Goal: Transaction & Acquisition: Purchase product/service

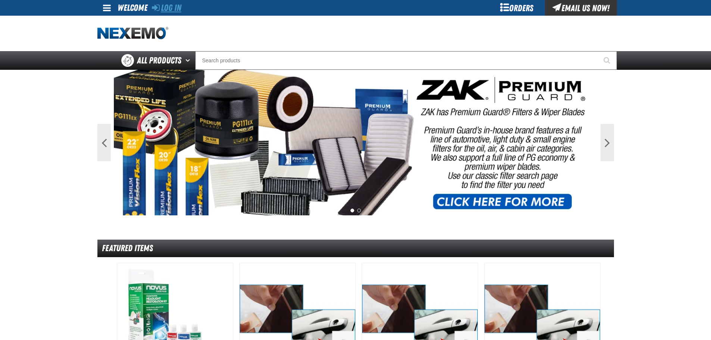
click at [166, 5] on link "Log In" at bounding box center [166, 8] width 29 height 10
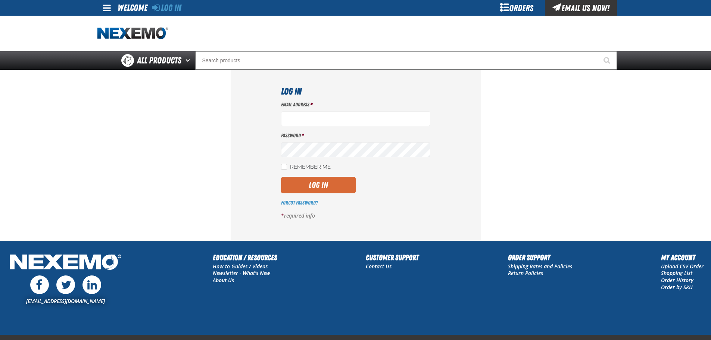
type input "julven@vtaig.com"
click at [336, 184] on button "Log In" at bounding box center [318, 185] width 75 height 16
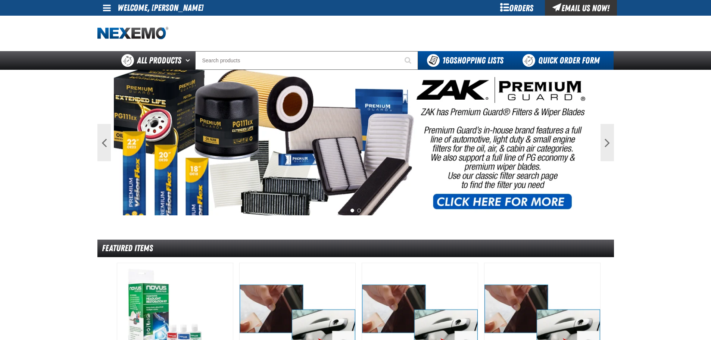
click at [559, 61] on link "Quick Order Form" at bounding box center [562, 60] width 101 height 19
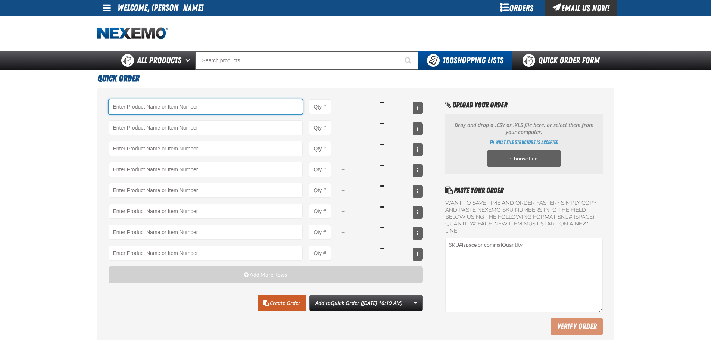
click at [217, 103] on input "Product" at bounding box center [206, 106] width 194 height 15
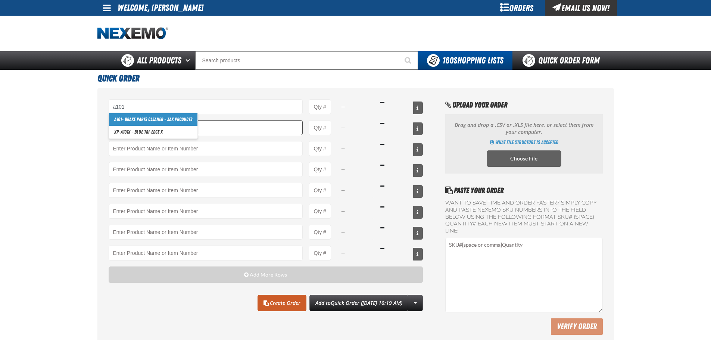
click at [166, 122] on link "A101 - Brake Parts Cleaner - ZAK Products" at bounding box center [153, 119] width 88 height 13
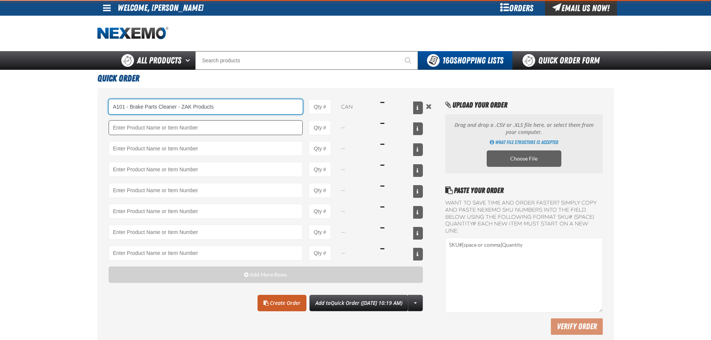
type input "A101 - Brake Parts Cleaner - ZAK Products"
type input "1"
select select "can"
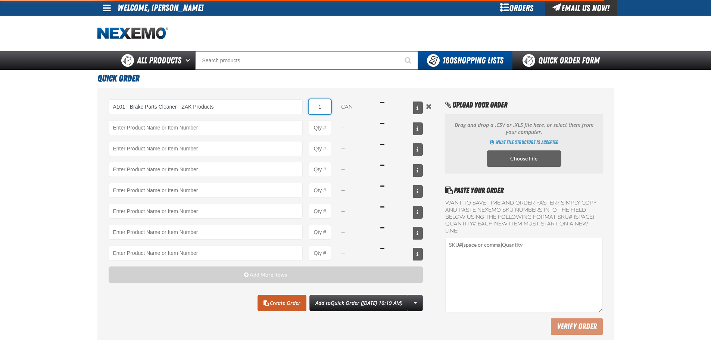
drag, startPoint x: 322, startPoint y: 106, endPoint x: 310, endPoint y: 105, distance: 12.0
click at [310, 105] on input "1" at bounding box center [320, 106] width 22 height 15
type input "A101 - Brake Parts Cleaner - ZAK Products"
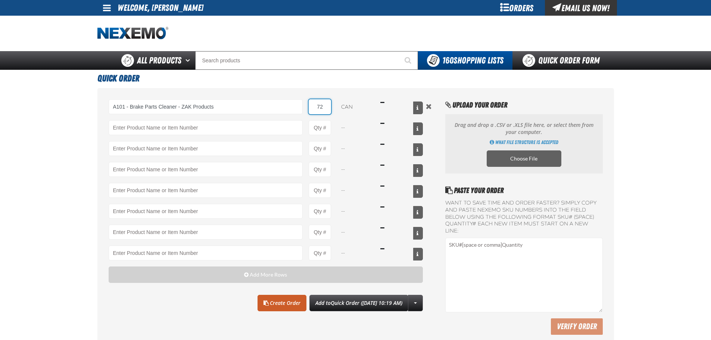
type input "72"
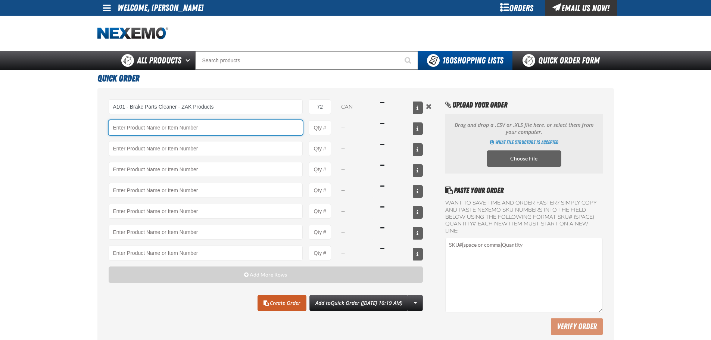
click at [214, 128] on input "Product" at bounding box center [206, 127] width 194 height 15
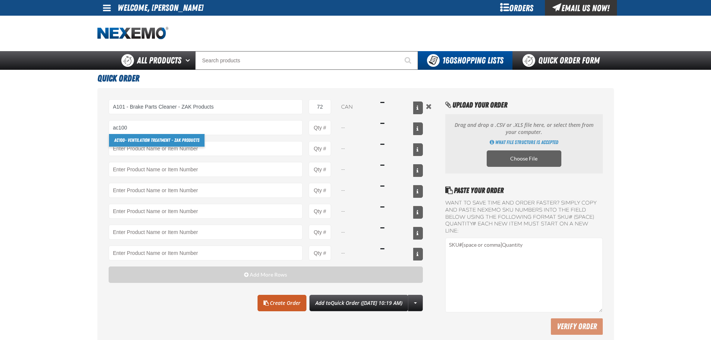
click at [184, 141] on link "AC100 - Ventilation Treatment - ZAK Products" at bounding box center [157, 140] width 96 height 13
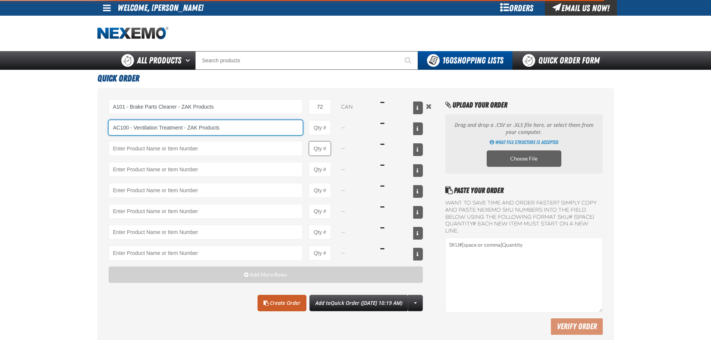
type input "AC100 - Ventilation Treatment - ZAK Products"
type input "1"
select select "can"
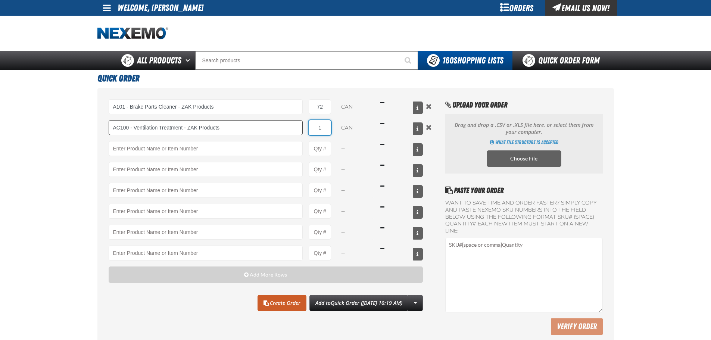
drag, startPoint x: 323, startPoint y: 128, endPoint x: 282, endPoint y: 121, distance: 41.6
click at [282, 121] on div "AC100 - Ventilation Treatment - ZAK Products AC100 - Ventilation Treatment - ZA…" at bounding box center [266, 127] width 314 height 15
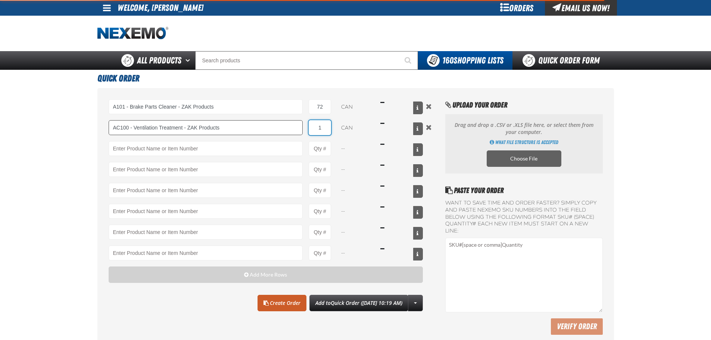
type input "AC100 - Ventilation Treatment - ZAK Products"
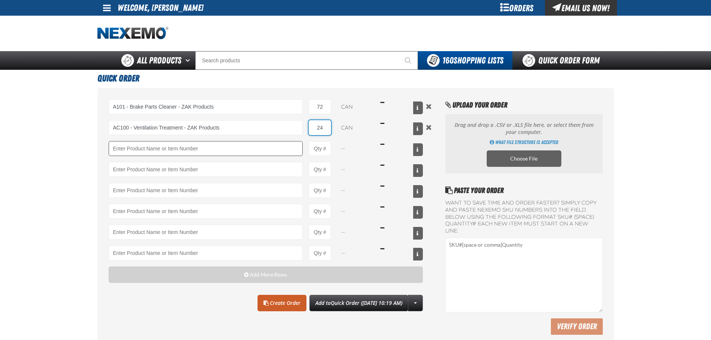
type input "24"
click at [248, 150] on input "Product" at bounding box center [206, 148] width 194 height 15
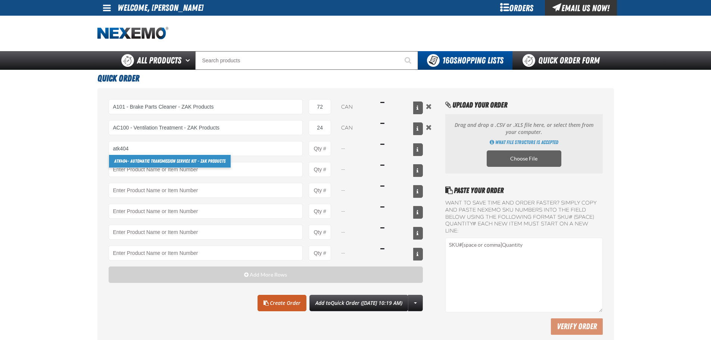
click at [173, 159] on link "ATK404 - Automatic Transmission Service Kit - ZAK Products" at bounding box center [170, 161] width 122 height 13
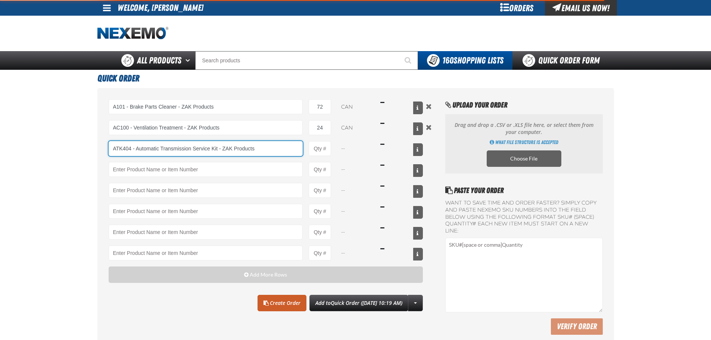
type input "ATK404 - Automatic Transmission Service Kit - ZAK Products"
type input "1"
select select "kit"
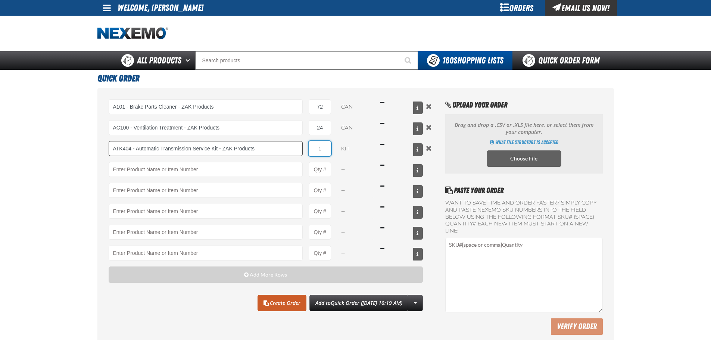
drag, startPoint x: 324, startPoint y: 150, endPoint x: 300, endPoint y: 148, distance: 23.6
click at [300, 148] on div "ATK404 - Automatic Transmission Service Kit - ZAK Products ATK404 - Automatic T…" at bounding box center [266, 148] width 314 height 15
type input "ATK404 - Automatic Transmission Service Kit - ZAK Products"
type input "24"
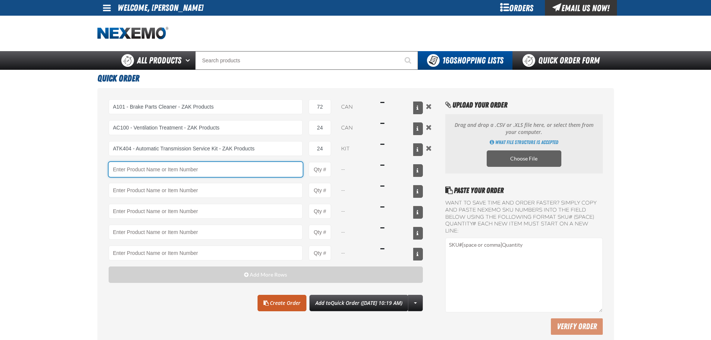
click at [234, 176] on input "Product" at bounding box center [206, 169] width 194 height 15
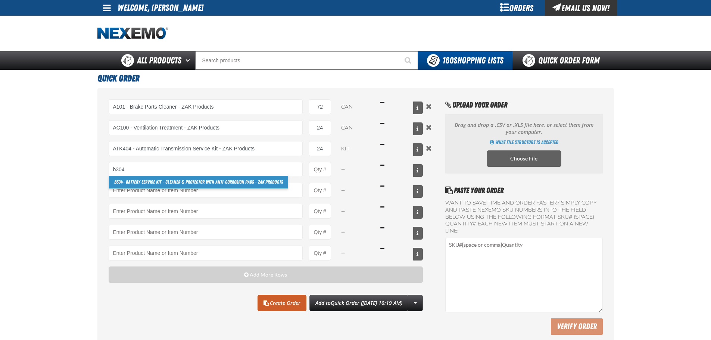
click at [208, 181] on link "B304 - Battery Service Kit - Cleaner & Protector with Anti-Corrosion Pads - ZAK…" at bounding box center [198, 182] width 179 height 13
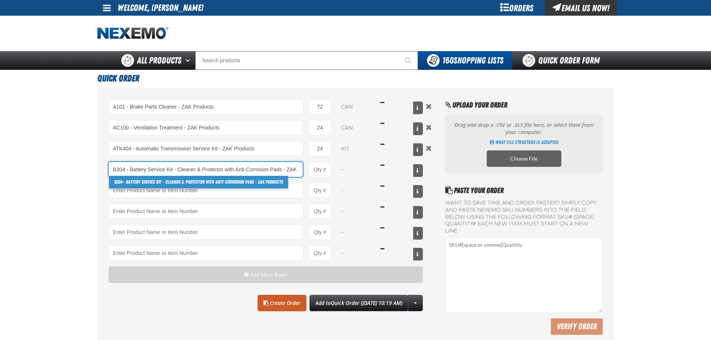
scroll to position [0, 21]
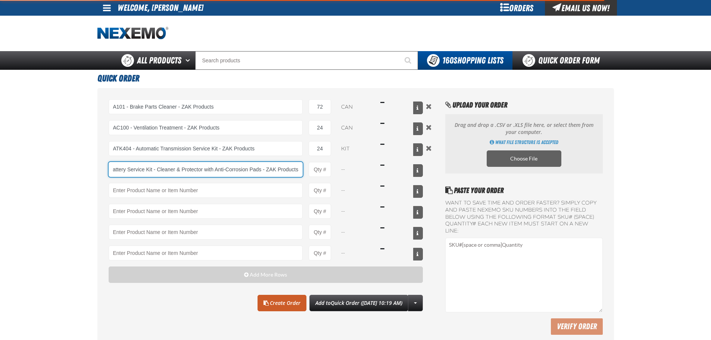
type input "B304 - Battery Service Kit - Cleaner &amp; Protector with Anti-Corrosion Pads -…"
type input "1"
select select "kit"
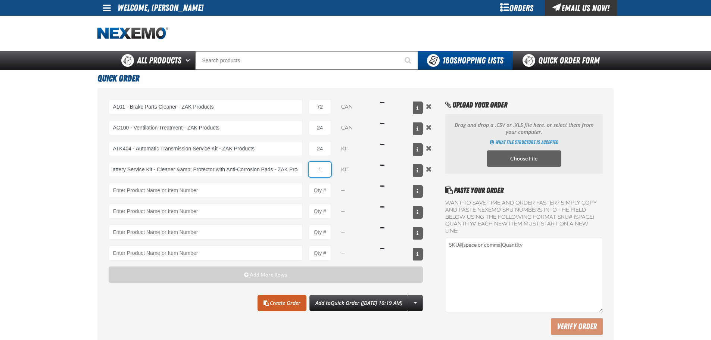
scroll to position [0, 0]
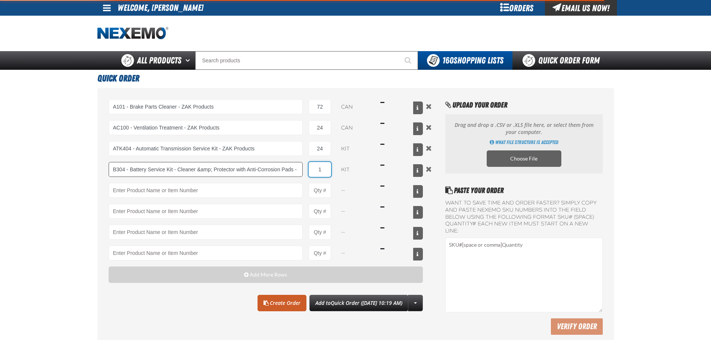
drag, startPoint x: 328, startPoint y: 167, endPoint x: 300, endPoint y: 170, distance: 27.4
click at [300, 170] on div "B304 - Battery Service Kit - Cleaner &amp; Protector with Anti-Corrosion Pads -…" at bounding box center [266, 169] width 314 height 15
type input "B304 - Battery Service Kit - Cleaner &amp; Protector with Anti-Corrosion Pads -…"
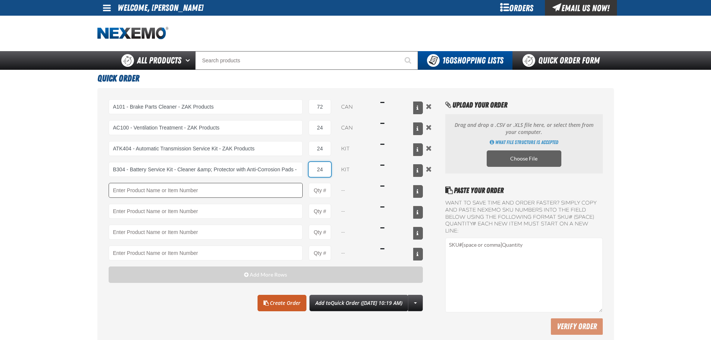
type input "24"
click at [267, 189] on input "Product" at bounding box center [206, 190] width 194 height 15
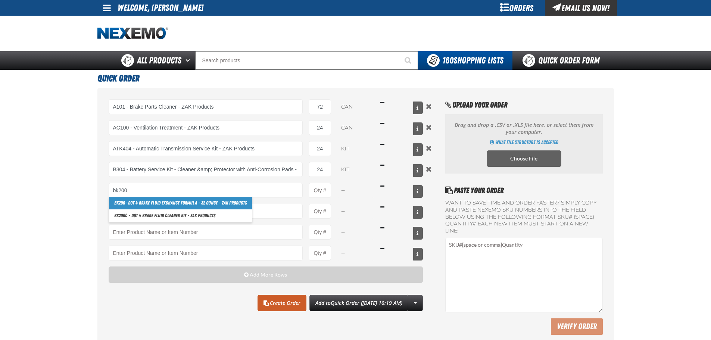
click at [196, 203] on link "BK200 - DOT 4 Brake Fluid Exchange Formula - 32 Ounce - ZAK Products" at bounding box center [180, 203] width 143 height 13
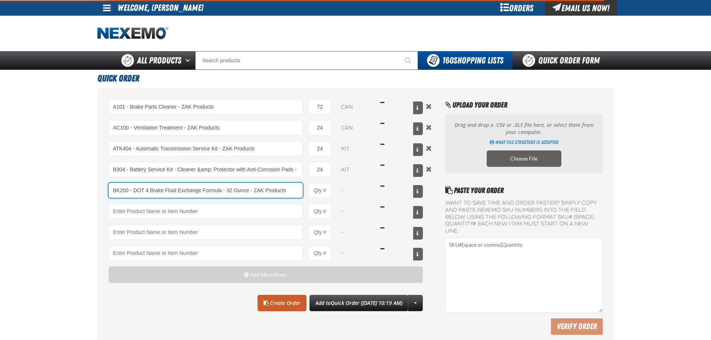
type input "BK200 - DOT 4 Brake Fluid Exchange Formula - 32 Ounce - ZAK Products"
type input "1"
select select "bottle"
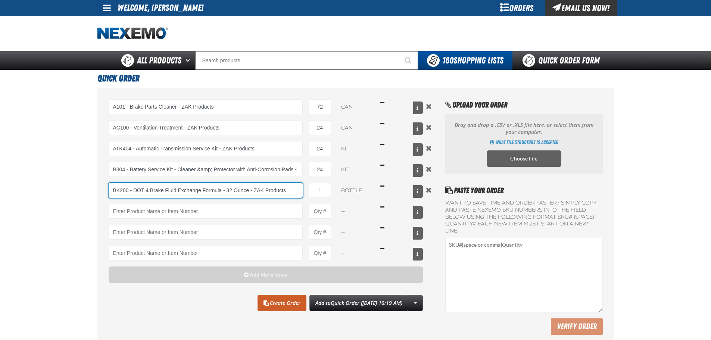
click at [202, 193] on input "BK200 - DOT 4 Brake Fluid Exchange Formula - 32 Ounce - ZAK Products" at bounding box center [206, 190] width 194 height 15
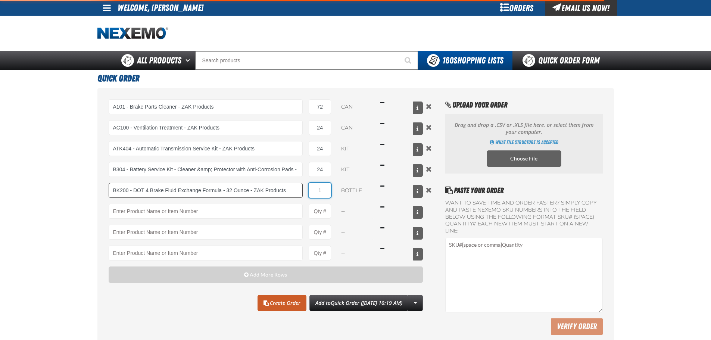
drag, startPoint x: 325, startPoint y: 191, endPoint x: 293, endPoint y: 186, distance: 31.8
click at [293, 186] on div "BK200 - DOT 4 Brake Fluid Exchange Formula - 32 Ounce - ZAK Products BK200 - DO…" at bounding box center [266, 190] width 314 height 15
type input "BK200 - DOT 4 Brake Fluid Exchange Formula - 32 Ounce - ZAK Products"
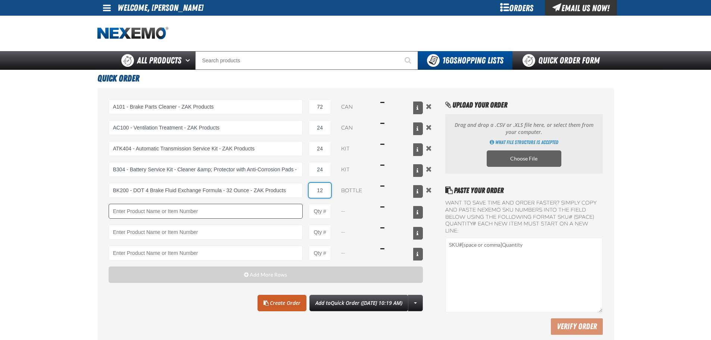
type input "12"
click at [282, 210] on input "Product" at bounding box center [206, 211] width 194 height 15
click at [192, 216] on input "Product" at bounding box center [206, 211] width 194 height 15
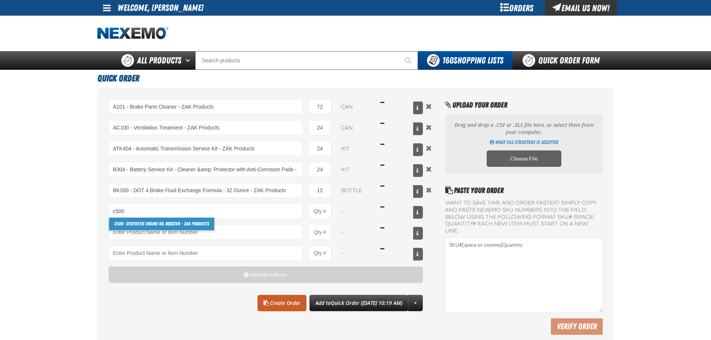
click at [176, 226] on link "C500 - Synthetic Engine Oil Booster - ZAK Products" at bounding box center [161, 223] width 105 height 13
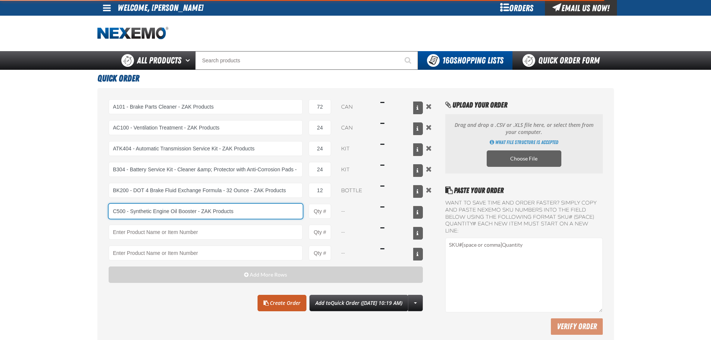
type input "C500 - Synthetic Engine Oil Booster - ZAK Products"
type input "1"
select select "bottle"
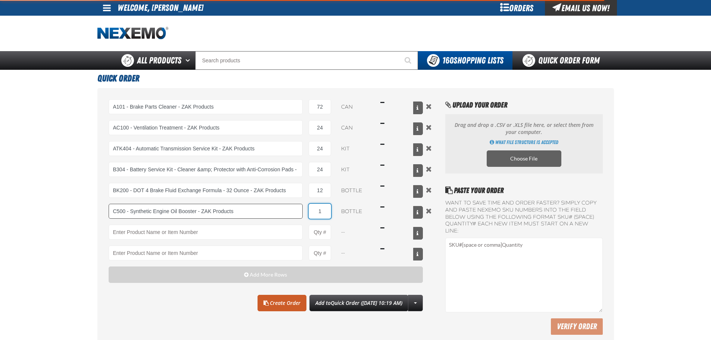
drag, startPoint x: 323, startPoint y: 209, endPoint x: 294, endPoint y: 208, distance: 29.9
click at [294, 208] on div "C500 - Synthetic Engine Oil Booster - ZAK Products C500 - Synthetic Engine Oil …" at bounding box center [266, 211] width 314 height 15
type input "C500 - Synthetic Engine Oil Booster - ZAK Products"
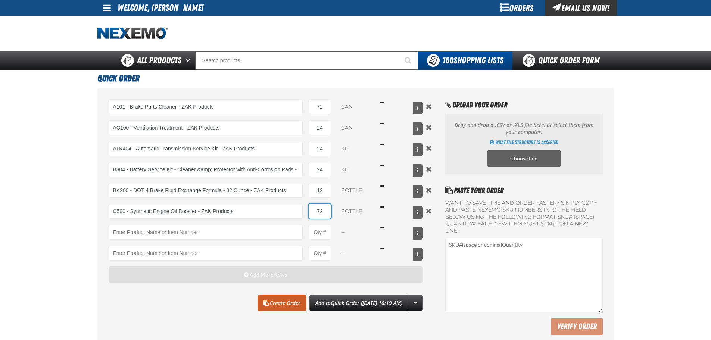
type input "72"
click at [247, 276] on span "button" at bounding box center [246, 274] width 4 height 5
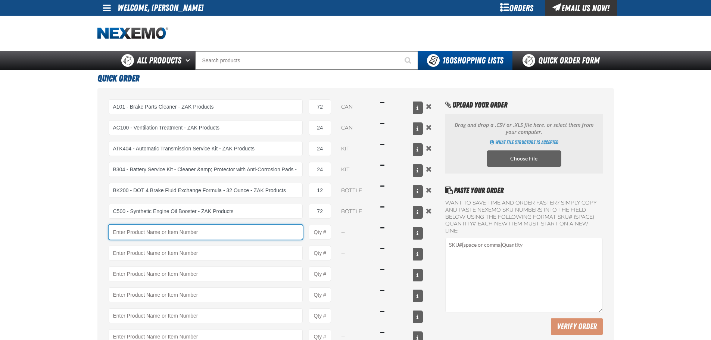
click at [219, 233] on input "Product" at bounding box center [206, 232] width 194 height 15
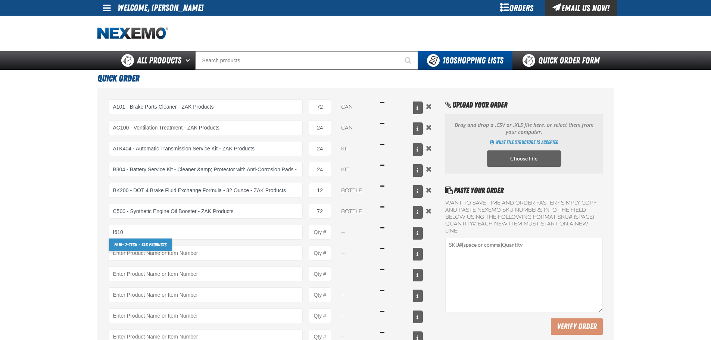
click at [142, 246] on link "F610 - Z-Tech - ZAK Products" at bounding box center [140, 244] width 63 height 13
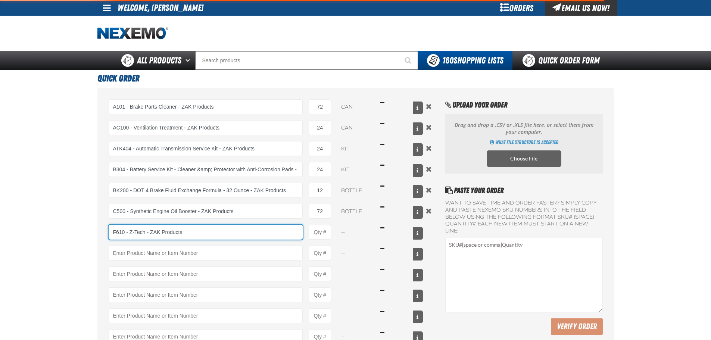
type input "F610 - Z-Tech - ZAK Products"
type input "1"
select select "bottle"
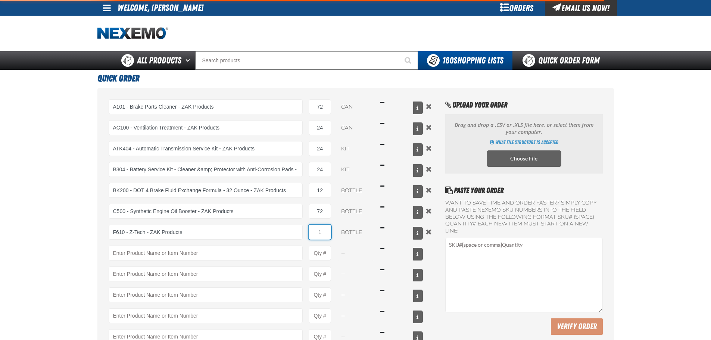
drag, startPoint x: 327, startPoint y: 235, endPoint x: 306, endPoint y: 233, distance: 21.3
click at [306, 233] on div "F610 - Z-Tech - ZAK Products F610 - Z-Tech - ZAK Products 1 bottle $16.49" at bounding box center [266, 232] width 314 height 15
type input "F610 - Z-Tech - ZAK Products"
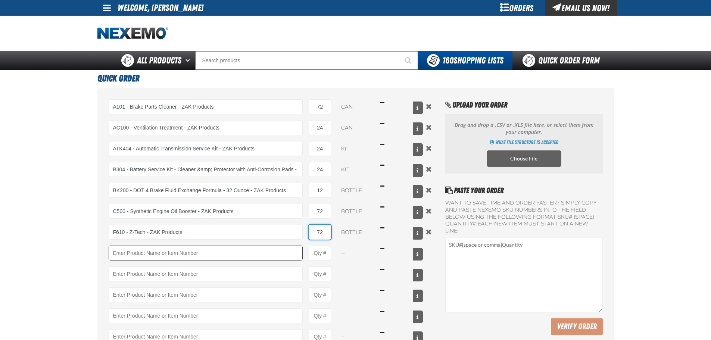
type input "72"
click at [251, 253] on input "Product" at bounding box center [206, 252] width 194 height 15
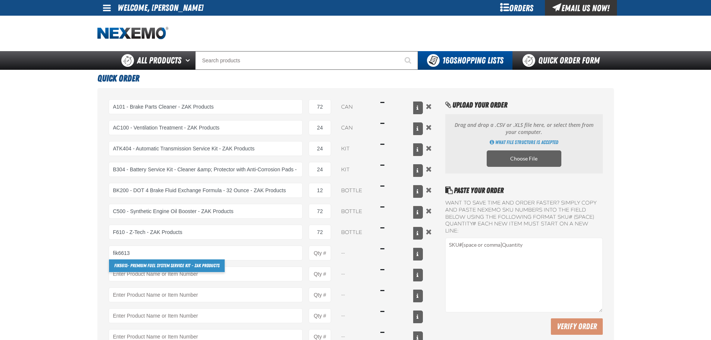
click at [203, 268] on link "FIK6613 - Premium Fuel System Service Kit - ZAK Products" at bounding box center [167, 265] width 116 height 13
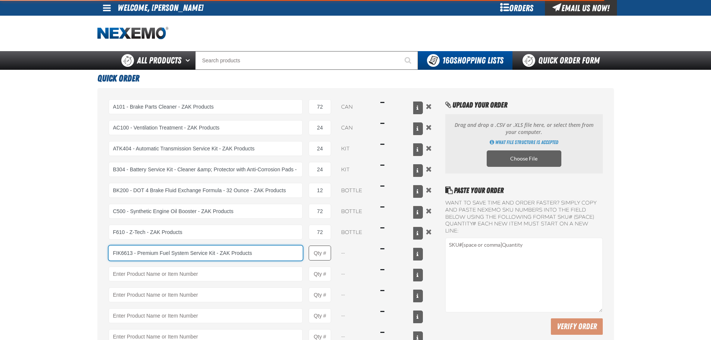
type input "FIK6613 - Premium Fuel System Service Kit - ZAK Products"
type input "1"
select select "kit"
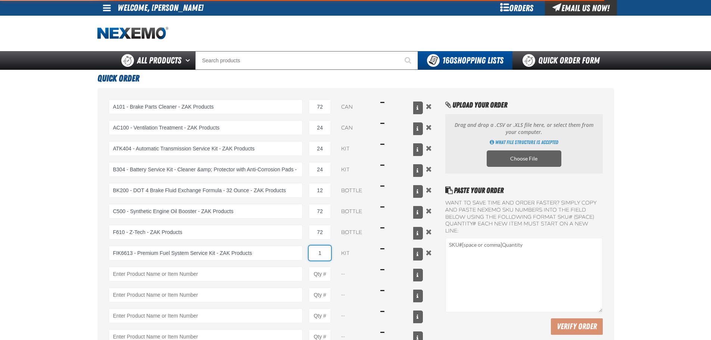
drag, startPoint x: 328, startPoint y: 255, endPoint x: 306, endPoint y: 252, distance: 22.2
click at [306, 252] on div "FIK6613 - Premium Fuel System Service Kit - ZAK Products FIK6613 - Premium Fuel…" at bounding box center [266, 252] width 314 height 15
type input "FIK6613 - Premium Fuel System Service Kit - ZAK Products"
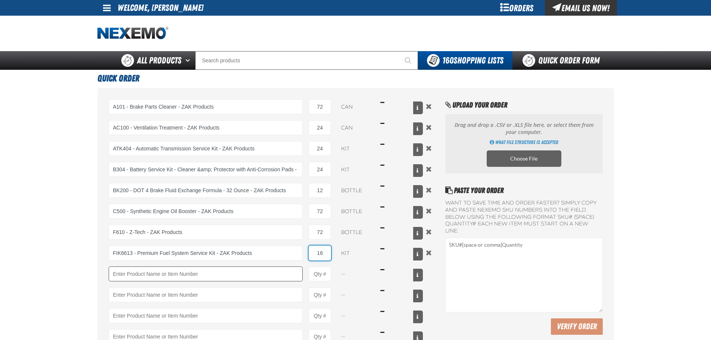
type input "16"
click at [263, 270] on input "Product" at bounding box center [206, 273] width 194 height 15
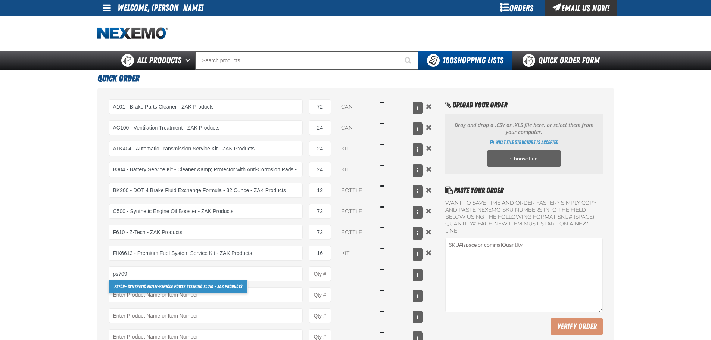
click at [224, 285] on link "PS709 - Synthetic Multi-Vehicle Power Steering Fluid - ZAK Products" at bounding box center [178, 286] width 138 height 13
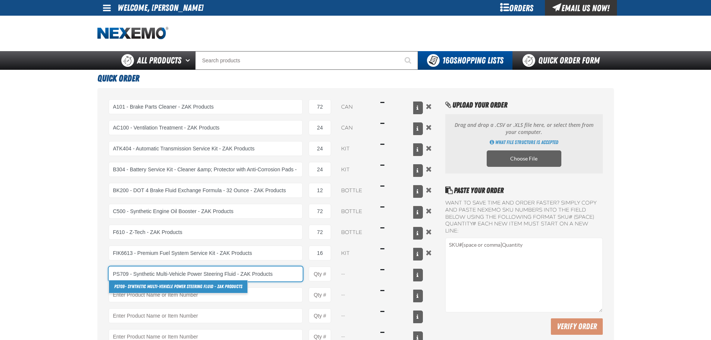
type input "PS709 - Synthetic Multi-Vehicle Power Steering Fluid - ZAK Products"
type input "1"
select select "bottle"
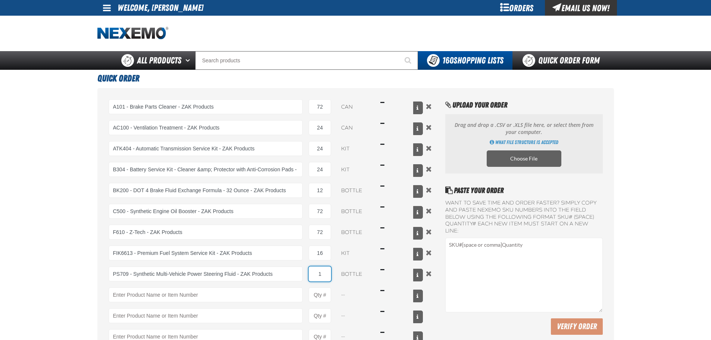
drag, startPoint x: 325, startPoint y: 274, endPoint x: 304, endPoint y: 269, distance: 21.4
click at [304, 269] on div "PS709 - Synthetic Multi-Vehicle Power Steering Fluid - ZAK Products PS709 - Syn…" at bounding box center [266, 273] width 314 height 15
type input "PS709 - Synthetic Multi-Vehicle Power Steering Fluid - ZAK Products"
type input "8"
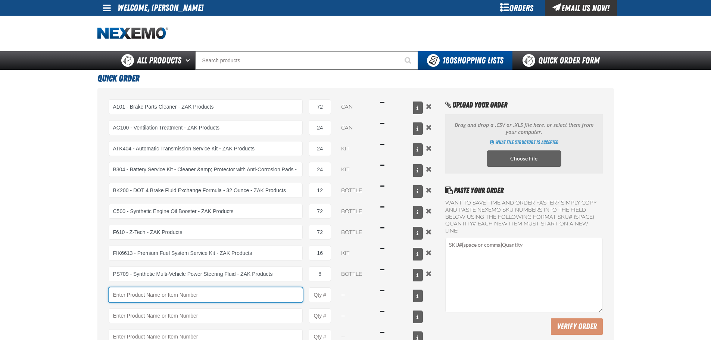
click at [259, 296] on input "Product" at bounding box center [206, 294] width 194 height 15
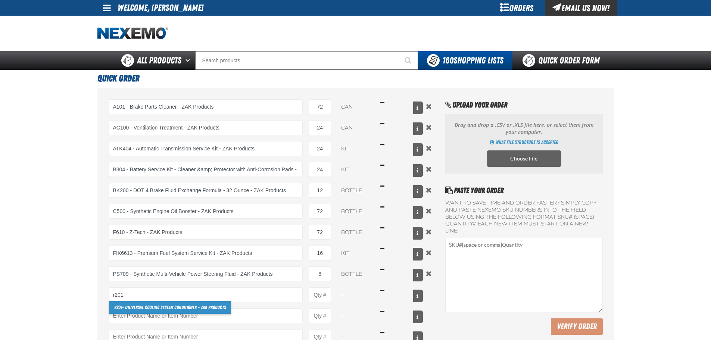
click at [194, 305] on link "R201 - Universal Cooling System Conditioner - ZAK Products" at bounding box center [170, 307] width 122 height 13
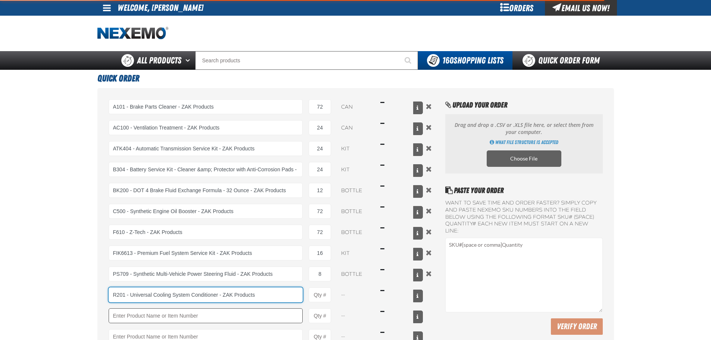
type input "R201 - Universal Cooling System Conditioner - ZAK Products"
type input "1"
select select "bottle"
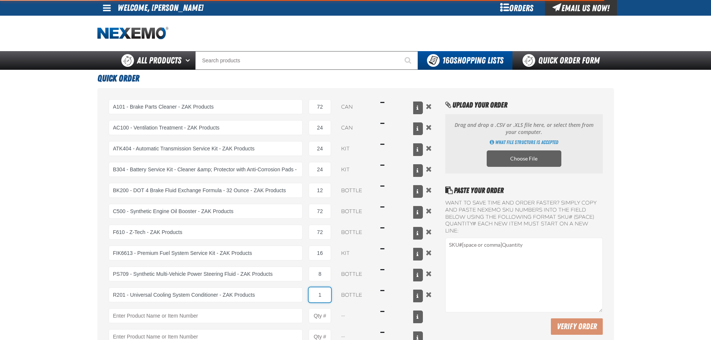
drag, startPoint x: 326, startPoint y: 293, endPoint x: 309, endPoint y: 295, distance: 17.4
click at [309, 295] on input "1" at bounding box center [320, 294] width 22 height 15
type input "R201 - Universal Cooling System Conditioner - ZAK Products"
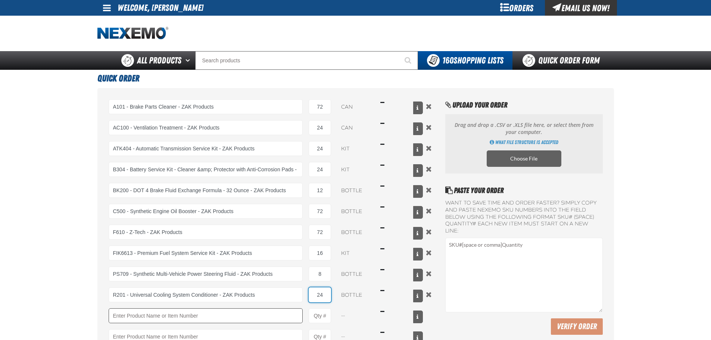
type input "24"
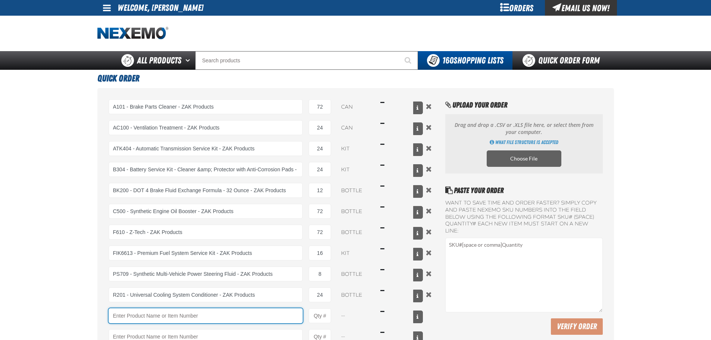
click at [225, 315] on input "Product" at bounding box center [206, 315] width 194 height 15
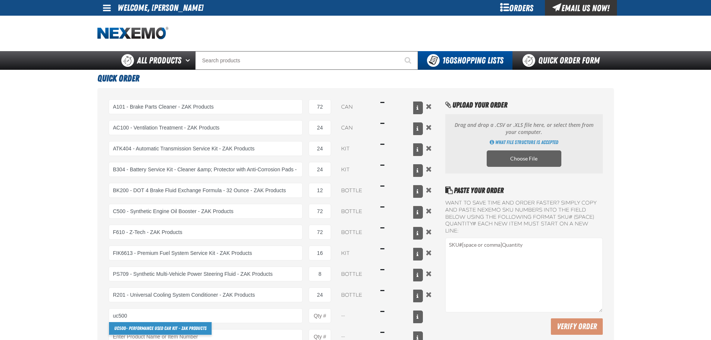
click at [201, 329] on link "UC500 - Performance Used Car Kit - ZAK Products" at bounding box center [160, 328] width 103 height 13
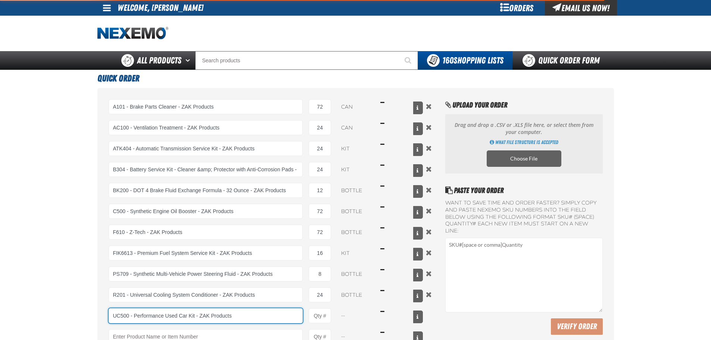
type input "UC500 - Performance Used Car Kit - ZAK Products"
type input "1"
select select "kit"
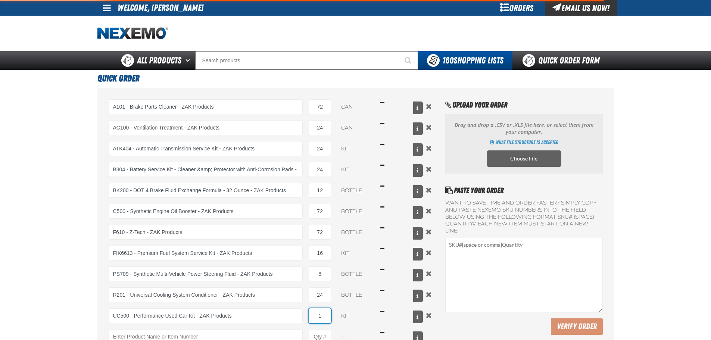
drag, startPoint x: 329, startPoint y: 318, endPoint x: 304, endPoint y: 317, distance: 24.3
click at [304, 317] on div "UC500 - Performance Used Car Kit - ZAK Products UC500 - Performance Used Car Ki…" at bounding box center [266, 315] width 314 height 15
type input "UC500 - Performance Used Car Kit - ZAK Products"
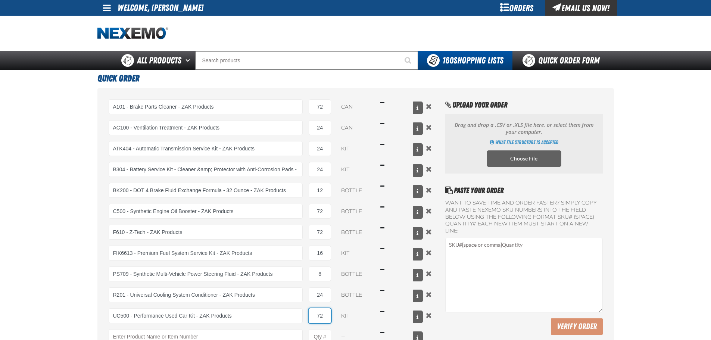
type input "72"
click at [356, 321] on select "kit" at bounding box center [355, 315] width 37 height 15
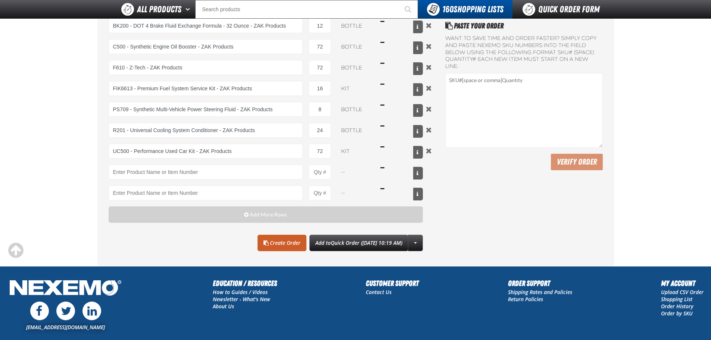
scroll to position [149, 0]
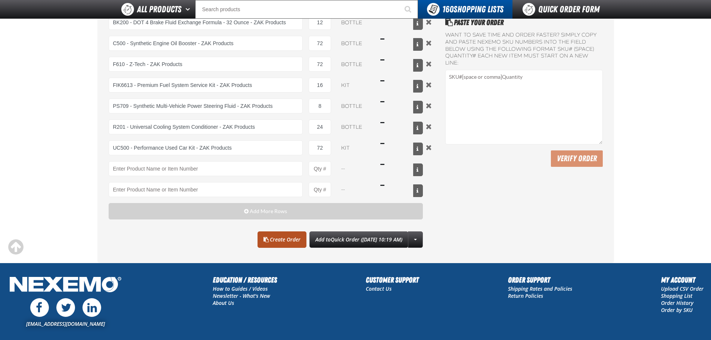
click at [262, 243] on link "Create Order" at bounding box center [281, 239] width 49 height 16
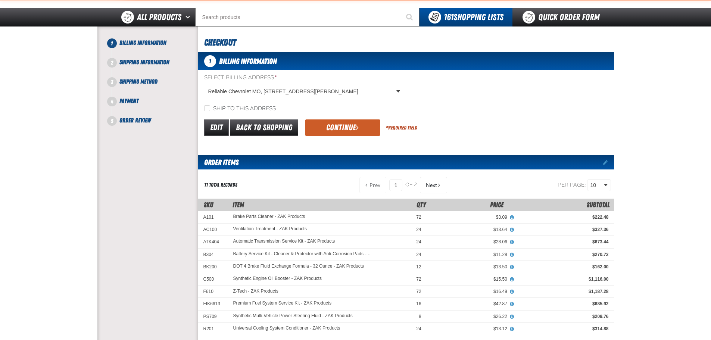
scroll to position [112, 0]
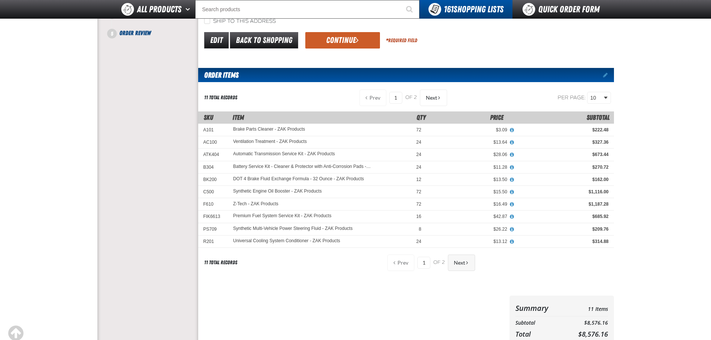
click at [470, 264] on button "Next" at bounding box center [461, 262] width 27 height 16
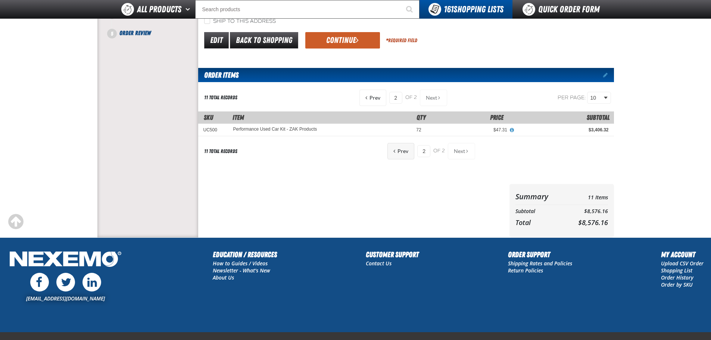
click at [402, 151] on span "Prev" at bounding box center [402, 151] width 11 height 6
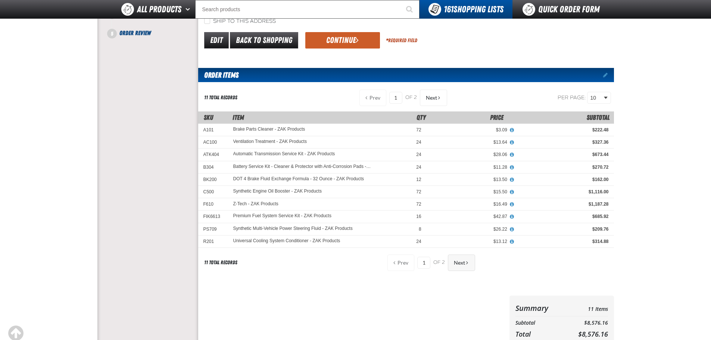
click at [462, 266] on button "Next" at bounding box center [461, 262] width 27 height 16
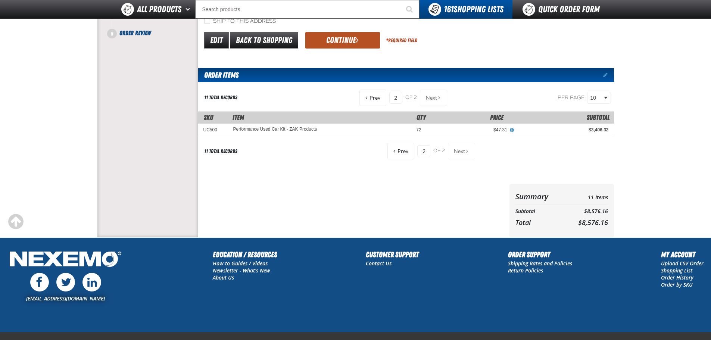
click at [347, 36] on button "Continue" at bounding box center [342, 40] width 75 height 16
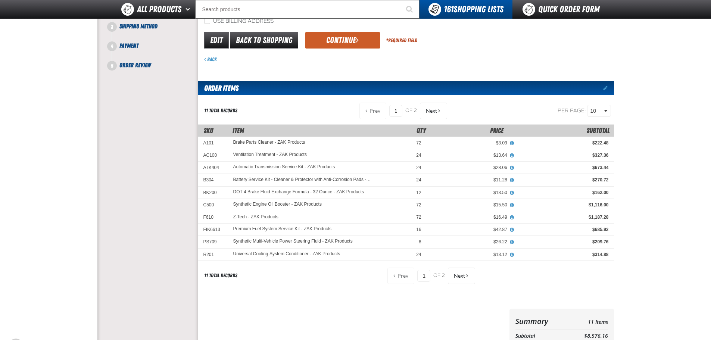
drag, startPoint x: 348, startPoint y: 44, endPoint x: 345, endPoint y: 59, distance: 15.3
click at [345, 59] on form "Select Shipping Address * Reliable Chevrolet MO, 3655 South Campbell, SPRINGFIE…" at bounding box center [406, 25] width 416 height 76
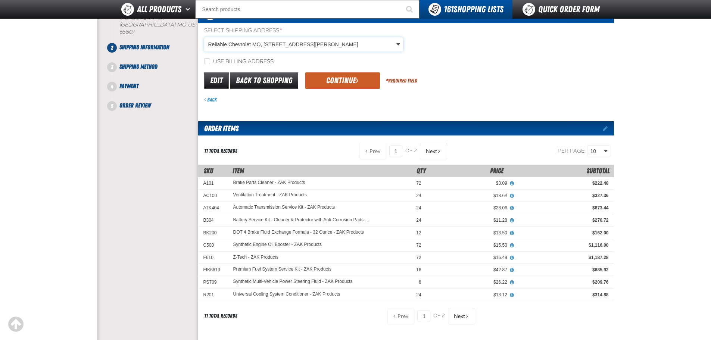
scroll to position [75, 0]
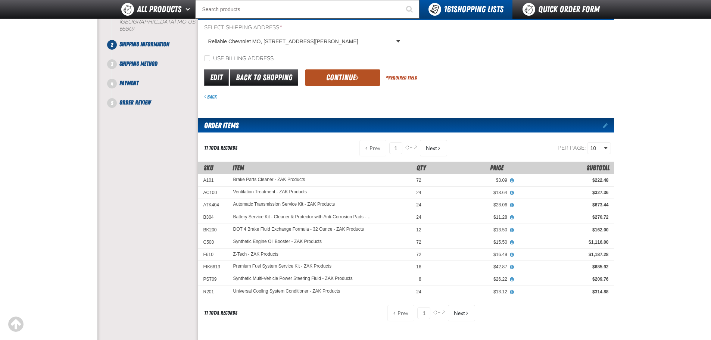
click at [350, 78] on button "Continue" at bounding box center [342, 77] width 75 height 16
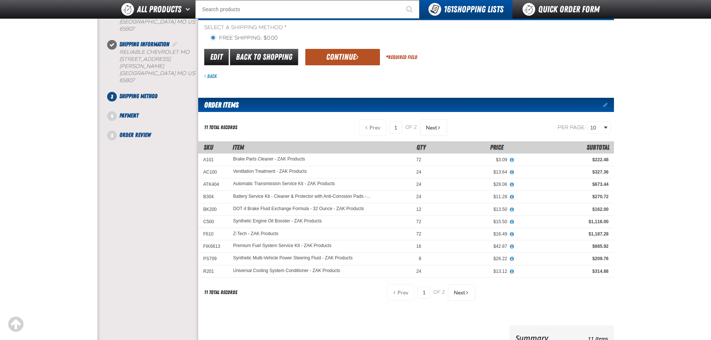
click at [347, 57] on button "Continue" at bounding box center [342, 57] width 75 height 16
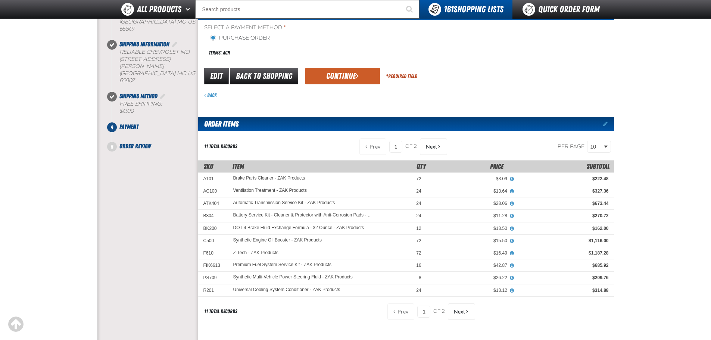
scroll to position [112, 0]
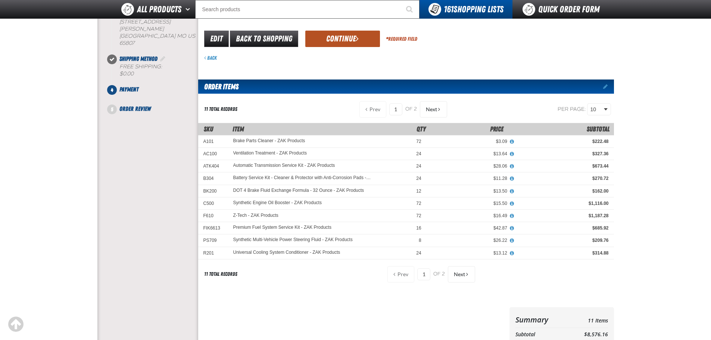
click at [360, 35] on button "Continue" at bounding box center [342, 39] width 75 height 16
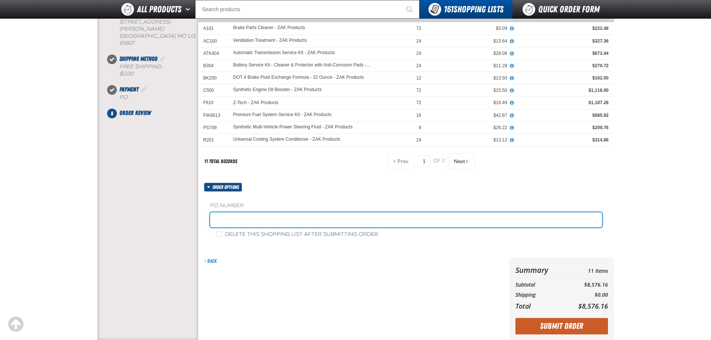
click at [324, 218] on input "text" at bounding box center [406, 219] width 392 height 15
type input "z"
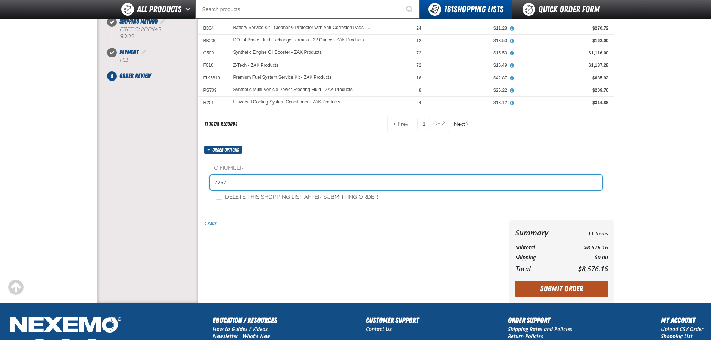
type input "Z267"
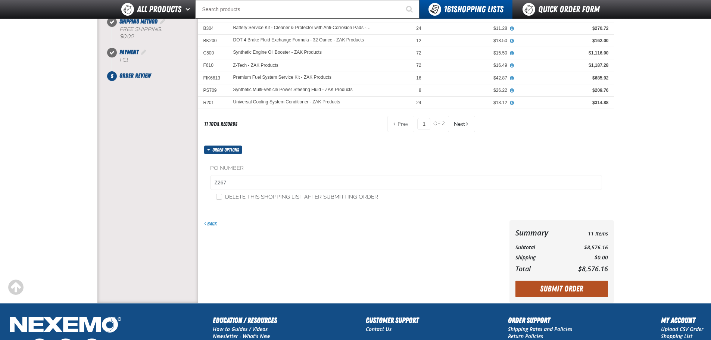
click at [578, 290] on button "Submit Order" at bounding box center [561, 289] width 93 height 16
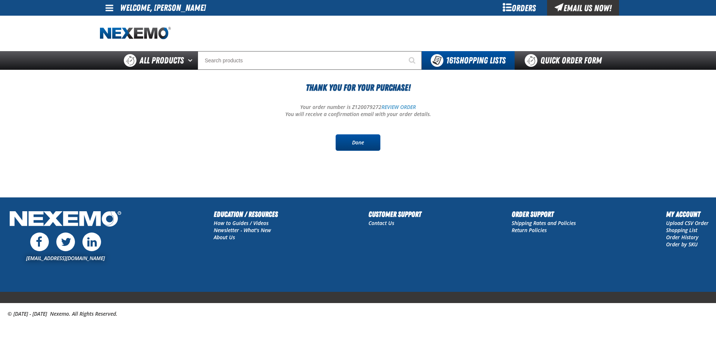
click at [358, 146] on link "Done" at bounding box center [358, 142] width 45 height 16
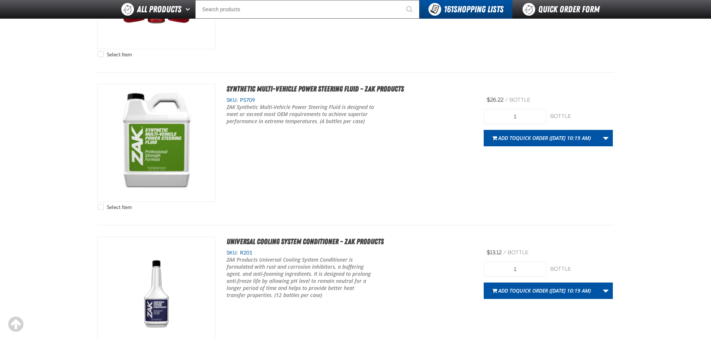
scroll to position [1343, 0]
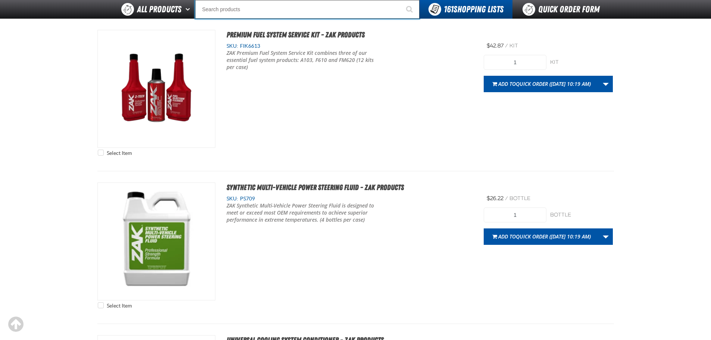
click at [310, 16] on input "Search" at bounding box center [307, 9] width 224 height 19
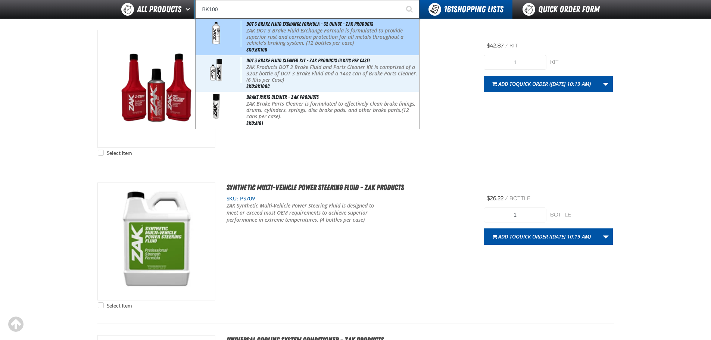
click at [317, 31] on p "ZAK DOT 3 Brake Fluid Exchange Formula is formulated to provide superior rust a…" at bounding box center [331, 37] width 171 height 19
type input "DOT 3 Brake Fluid Exchange Formula - 32 Ounce - ZAK Products"
